Goal: Check status: Check status

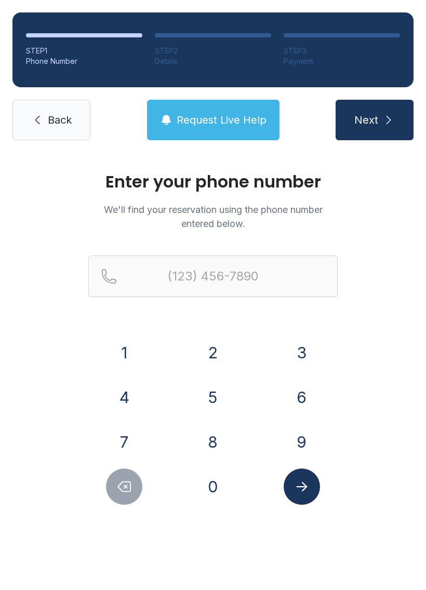
click at [134, 432] on button "7" at bounding box center [124, 442] width 36 height 36
click at [198, 470] on div "0" at bounding box center [213, 486] width 72 height 36
click at [132, 392] on button "4" at bounding box center [124, 397] width 36 height 36
click at [130, 487] on icon "Delete number" at bounding box center [124, 487] width 16 height 16
click at [222, 483] on button "0" at bounding box center [213, 486] width 36 height 36
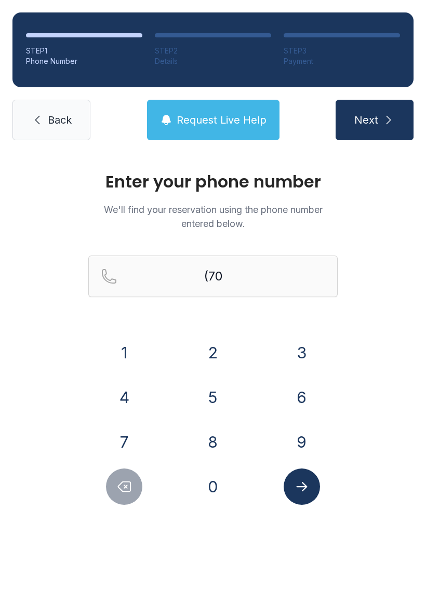
click at [129, 398] on button "4" at bounding box center [124, 397] width 36 height 36
click at [132, 401] on button "4" at bounding box center [124, 397] width 36 height 36
click at [132, 400] on button "4" at bounding box center [124, 397] width 36 height 36
click at [126, 356] on button "1" at bounding box center [124, 352] width 36 height 36
click at [124, 399] on button "4" at bounding box center [124, 397] width 36 height 36
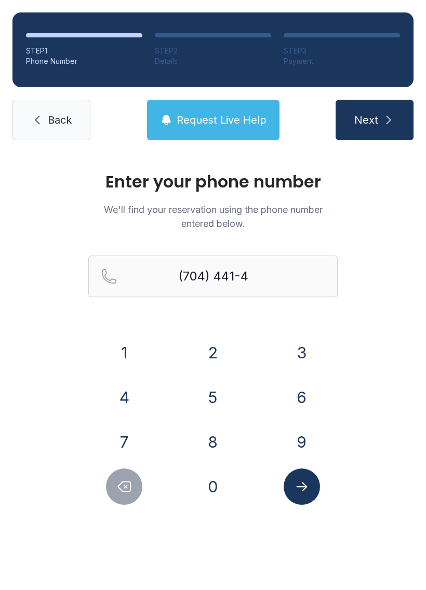
click at [283, 411] on div "6" at bounding box center [301, 397] width 72 height 36
click at [211, 456] on button "8" at bounding box center [213, 442] width 36 height 36
click at [292, 415] on div "6" at bounding box center [301, 397] width 72 height 36
click at [133, 499] on button "Delete number" at bounding box center [124, 486] width 36 height 36
click at [299, 396] on button "6" at bounding box center [301, 397] width 36 height 36
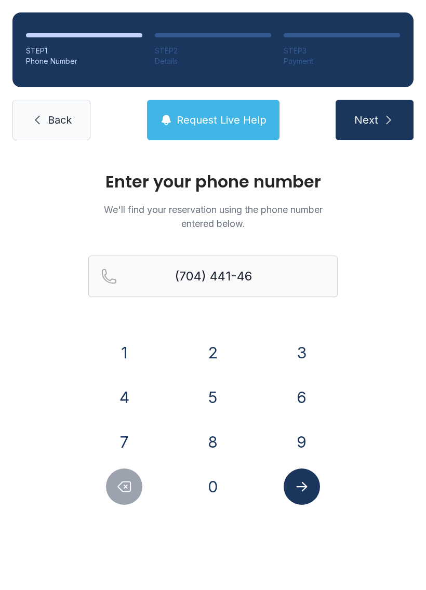
click at [215, 448] on button "8" at bounding box center [213, 442] width 36 height 36
click at [303, 399] on button "6" at bounding box center [301, 397] width 36 height 36
click at [308, 484] on icon "Submit lookup form" at bounding box center [302, 487] width 16 height 16
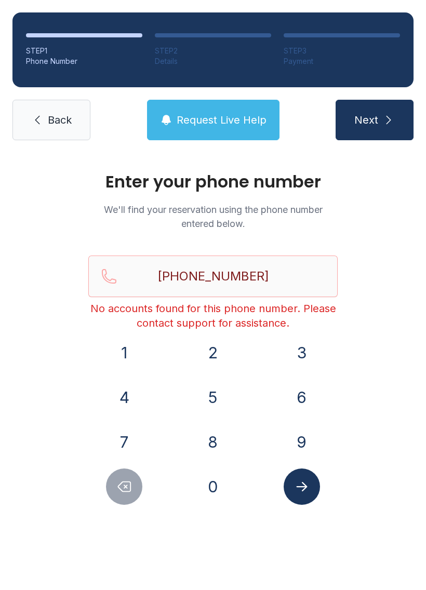
click at [209, 121] on span "Request Live Help" at bounding box center [222, 120] width 90 height 15
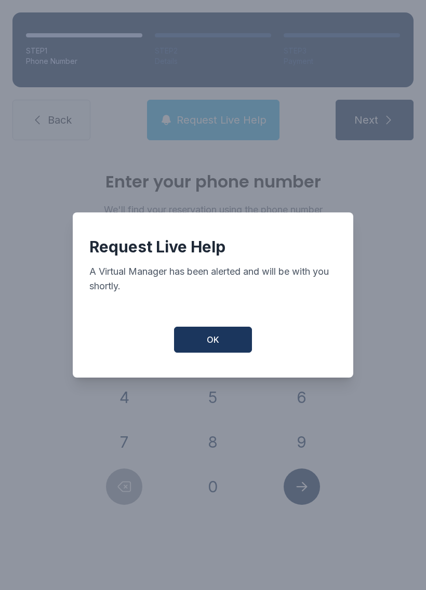
click at [200, 336] on button "OK" at bounding box center [213, 340] width 78 height 26
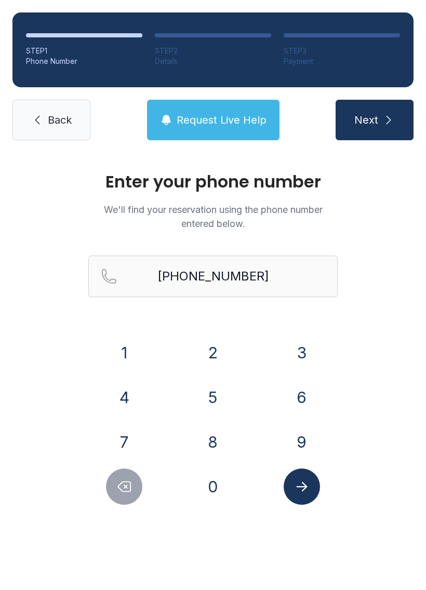
click at [220, 118] on span "Request Live Help" at bounding box center [222, 120] width 90 height 15
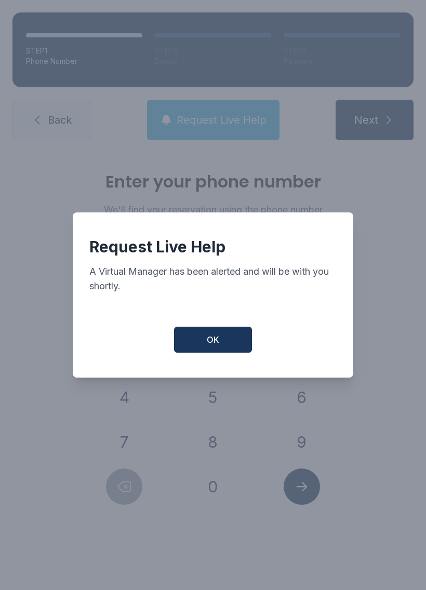
click at [231, 352] on button "OK" at bounding box center [213, 340] width 78 height 26
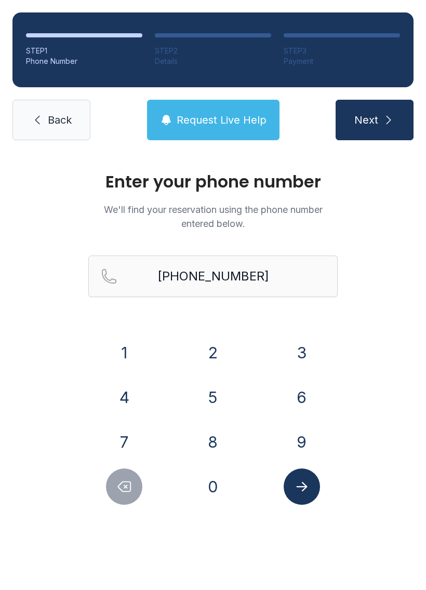
click at [215, 341] on button "2" at bounding box center [213, 352] width 36 height 36
click at [372, 124] on span "Next" at bounding box center [366, 120] width 24 height 15
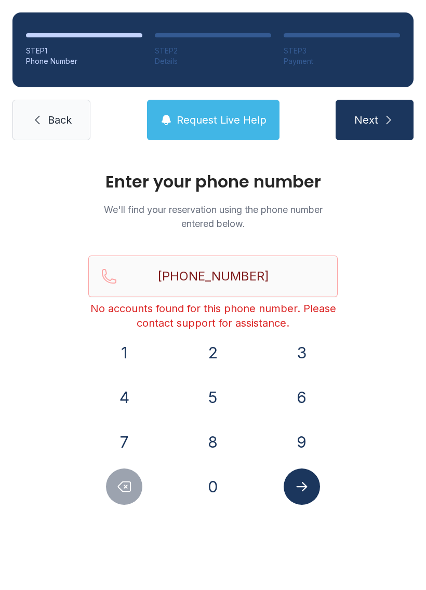
click at [128, 497] on button "Delete number" at bounding box center [124, 486] width 36 height 36
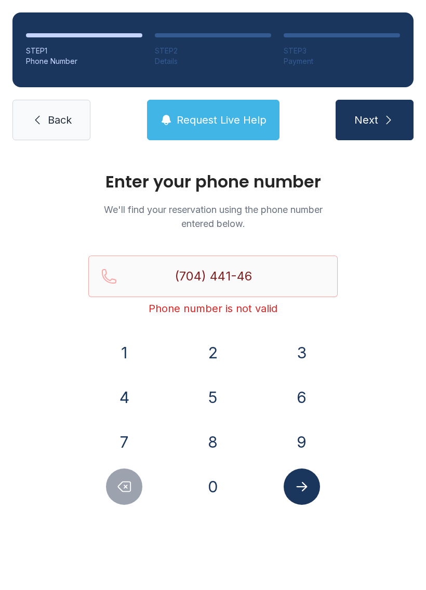
click at [127, 491] on icon "Delete number" at bounding box center [124, 487] width 16 height 16
click at [127, 490] on icon "Delete number" at bounding box center [124, 487] width 16 height 16
click at [125, 483] on icon "Delete number" at bounding box center [124, 487] width 16 height 16
click at [118, 481] on icon "Delete number" at bounding box center [124, 487] width 16 height 16
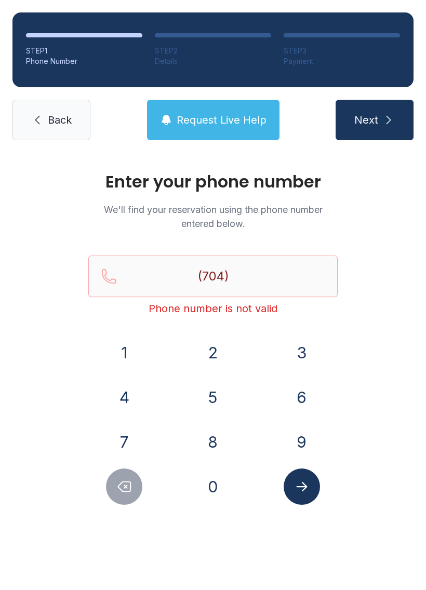
click at [118, 480] on icon "Delete number" at bounding box center [124, 487] width 16 height 16
click at [132, 491] on button "Delete number" at bounding box center [124, 486] width 36 height 36
type input "(7"
click at [132, 491] on button "Delete number" at bounding box center [124, 486] width 36 height 36
click at [120, 480] on icon "Delete number" at bounding box center [124, 487] width 16 height 16
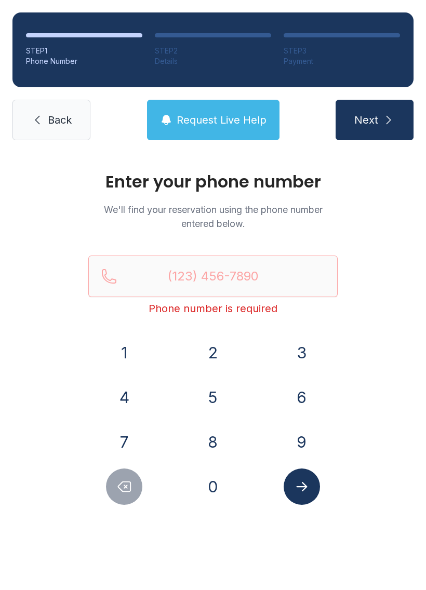
click at [120, 479] on icon "Delete number" at bounding box center [124, 487] width 16 height 16
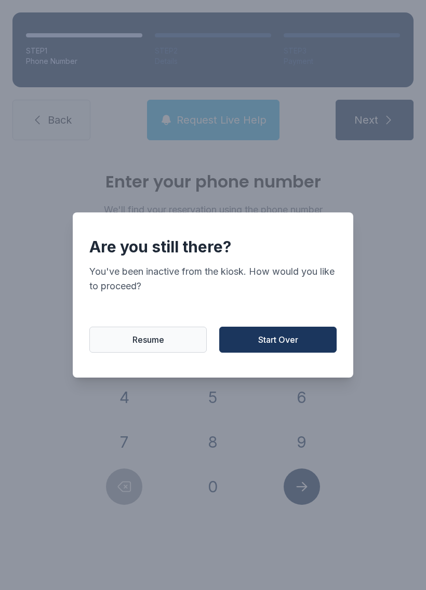
click at [277, 334] on button "Start Over" at bounding box center [277, 340] width 117 height 26
